Goal: Find specific page/section: Locate a particular part of the current website

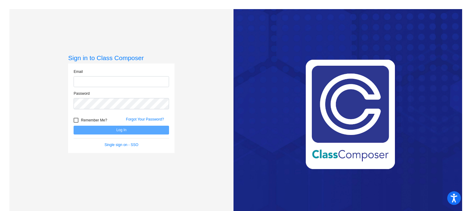
type input "[PERSON_NAME][EMAIL_ADDRESS][PERSON_NAME][DOMAIN_NAME]"
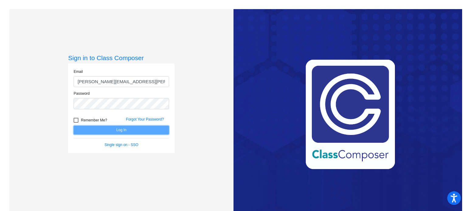
click at [154, 127] on button "Log In" at bounding box center [121, 130] width 95 height 9
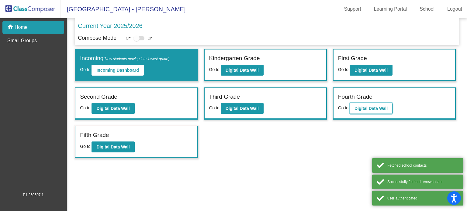
click at [370, 106] on b "Digital Data Wall" at bounding box center [370, 108] width 33 height 5
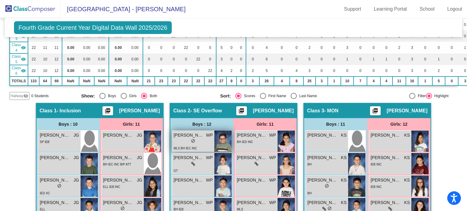
scroll to position [121, 0]
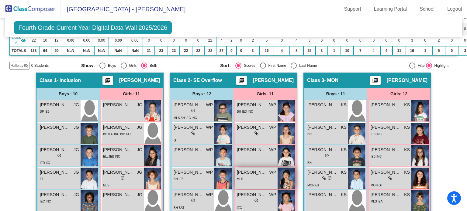
click at [281, 180] on img at bounding box center [285, 178] width 17 height 21
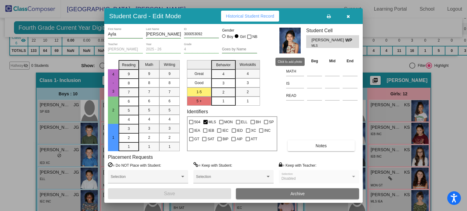
click at [288, 51] on img at bounding box center [289, 41] width 21 height 26
click at [347, 18] on icon "button" at bounding box center [347, 16] width 3 height 4
